Goal: Information Seeking & Learning: Learn about a topic

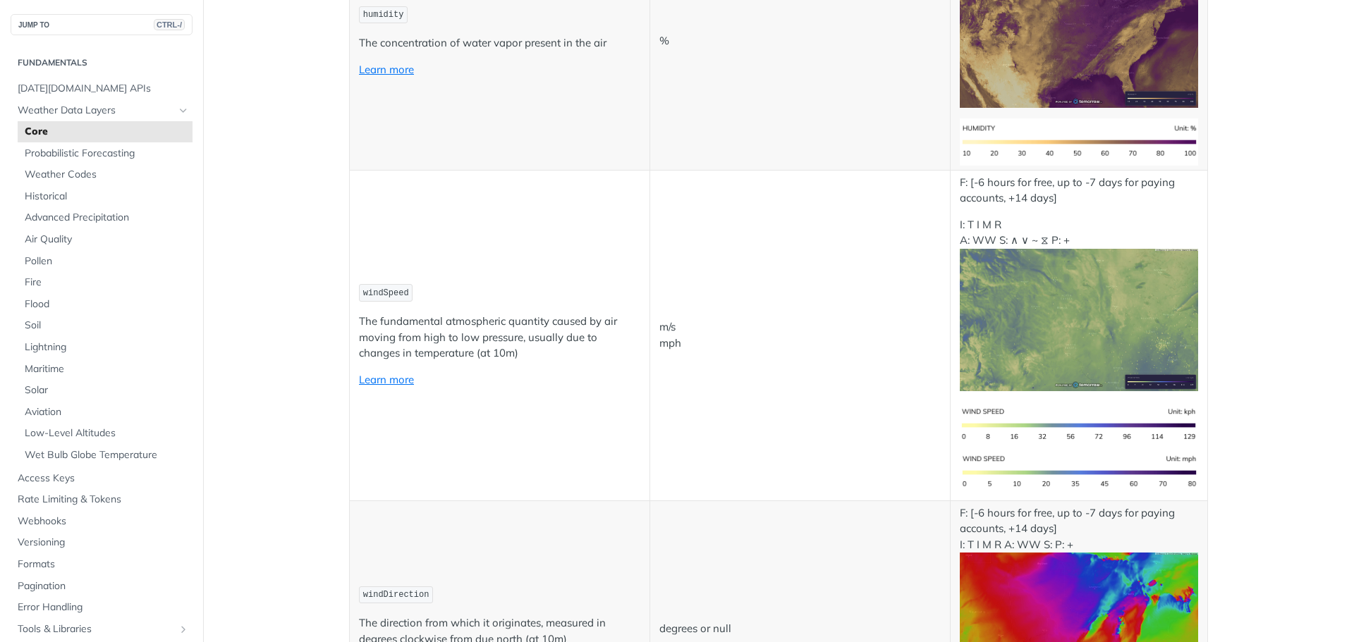
scroll to position [1151, 0]
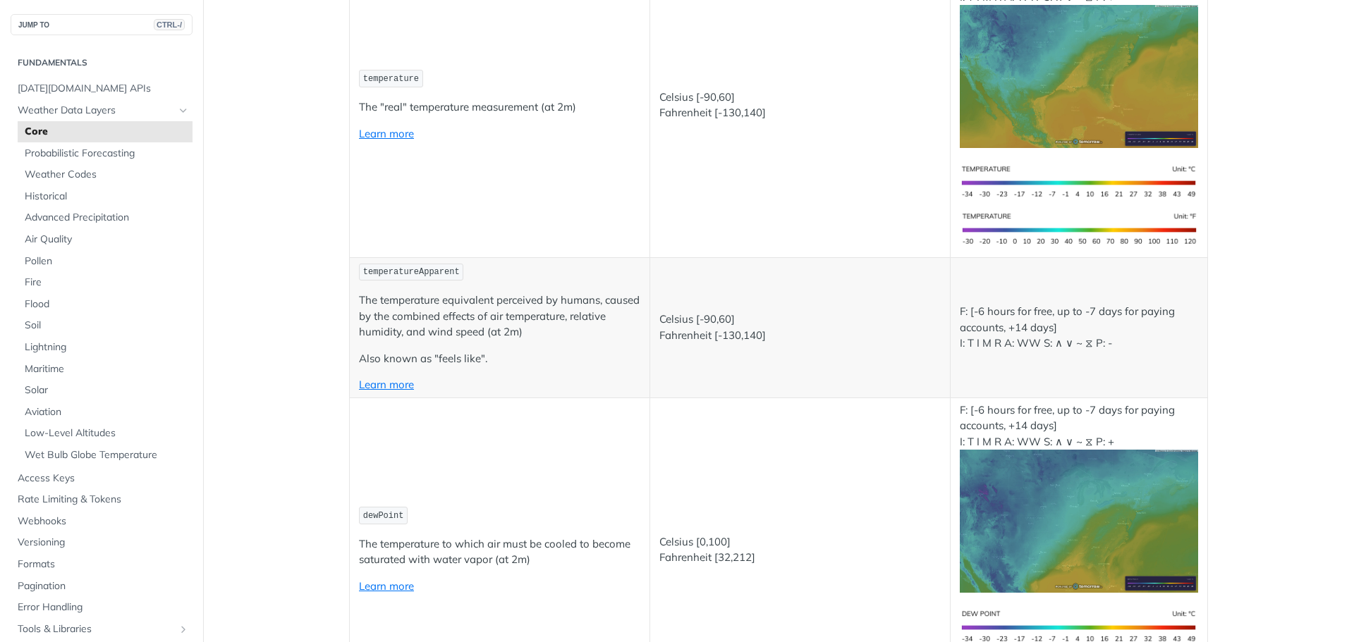
scroll to position [329, 0]
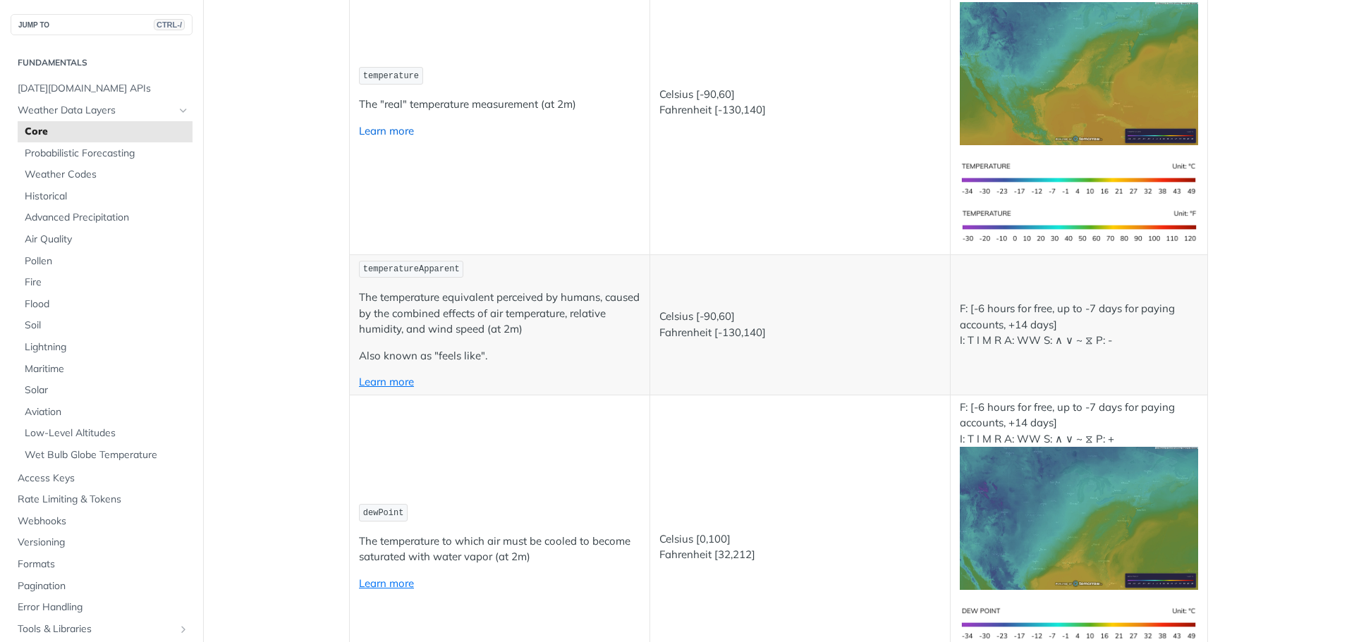
click at [374, 133] on link "Learn more" at bounding box center [386, 130] width 55 height 13
